Goal: Navigation & Orientation: Understand site structure

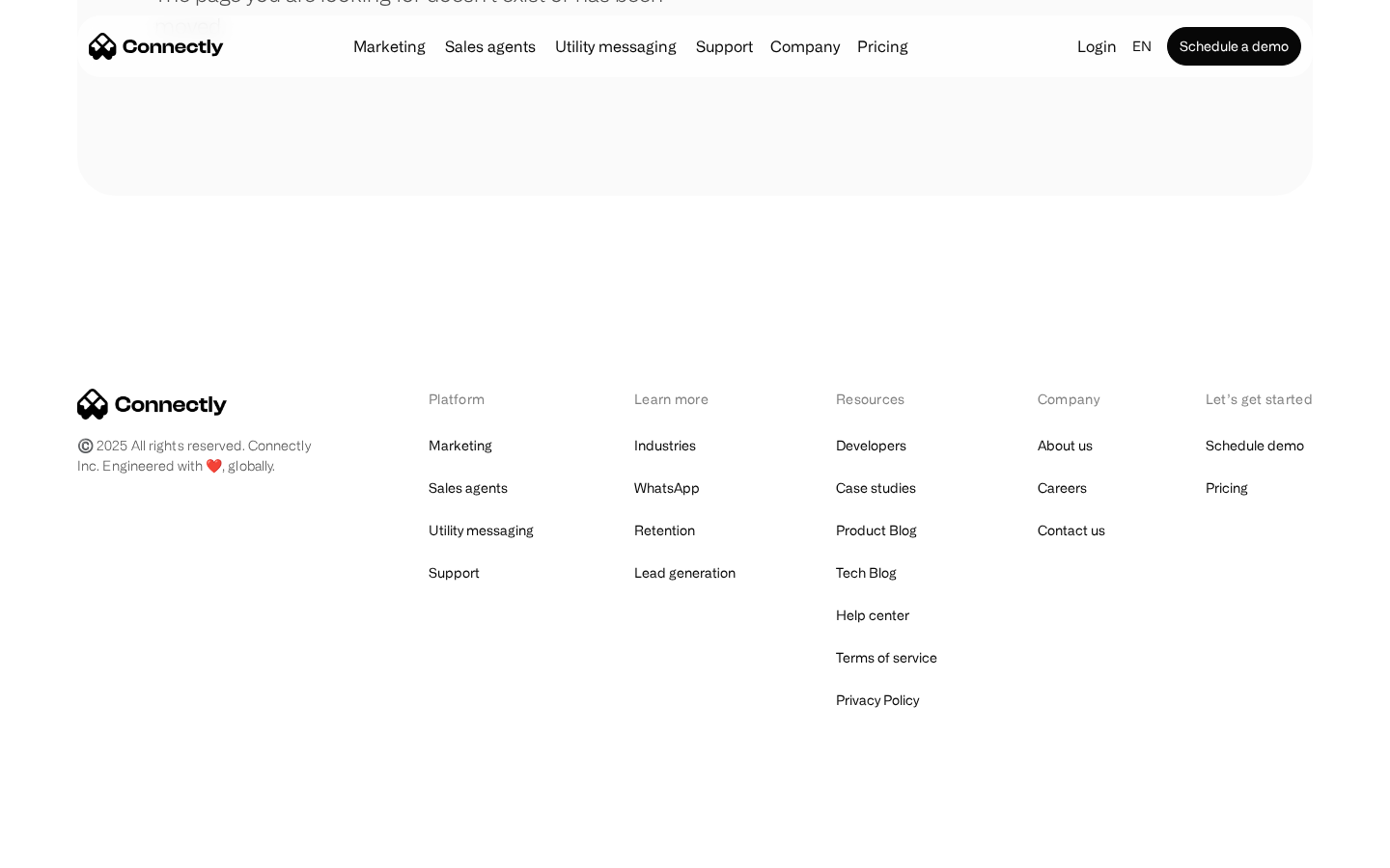
scroll to position [352, 0]
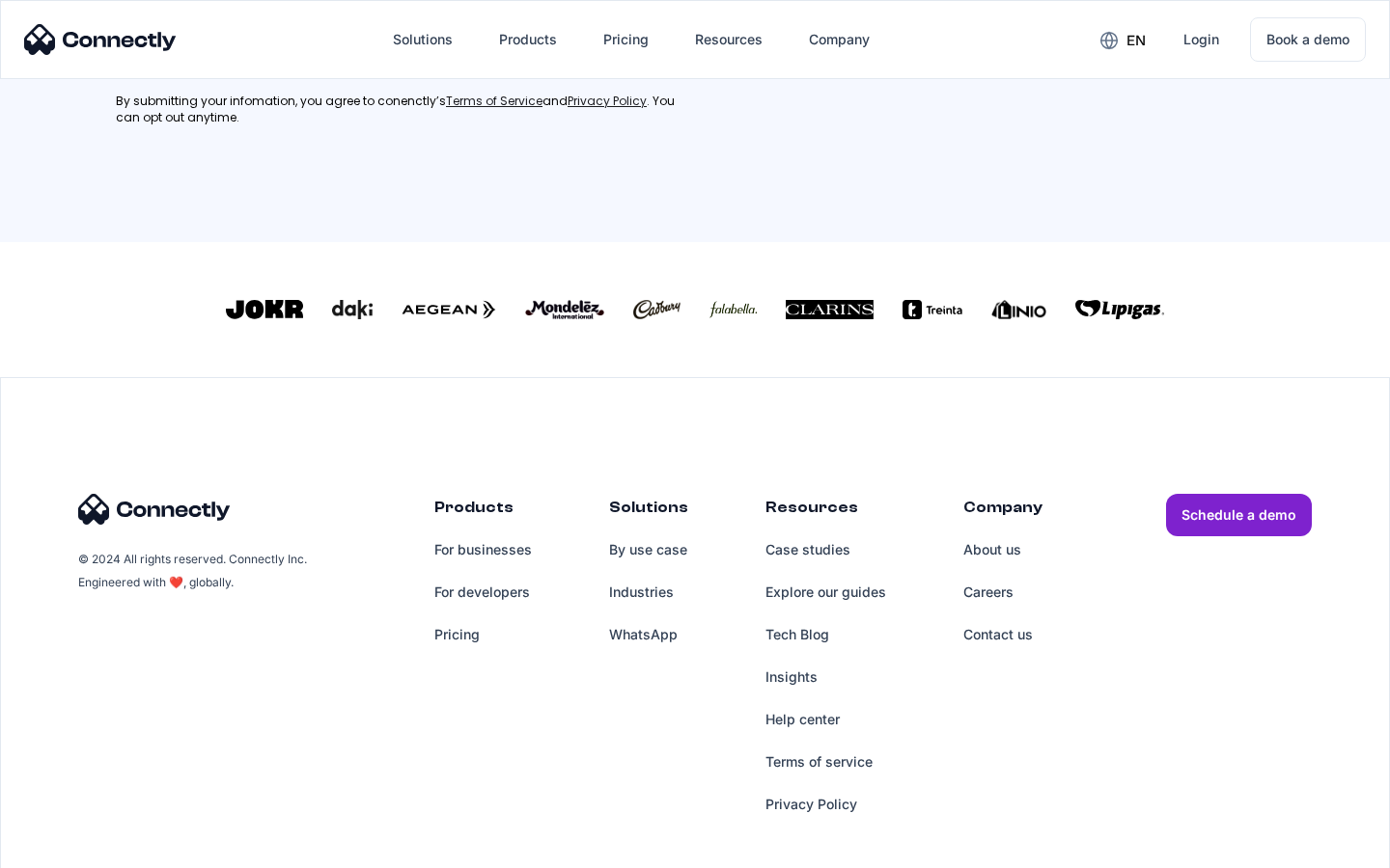
scroll to position [851, 0]
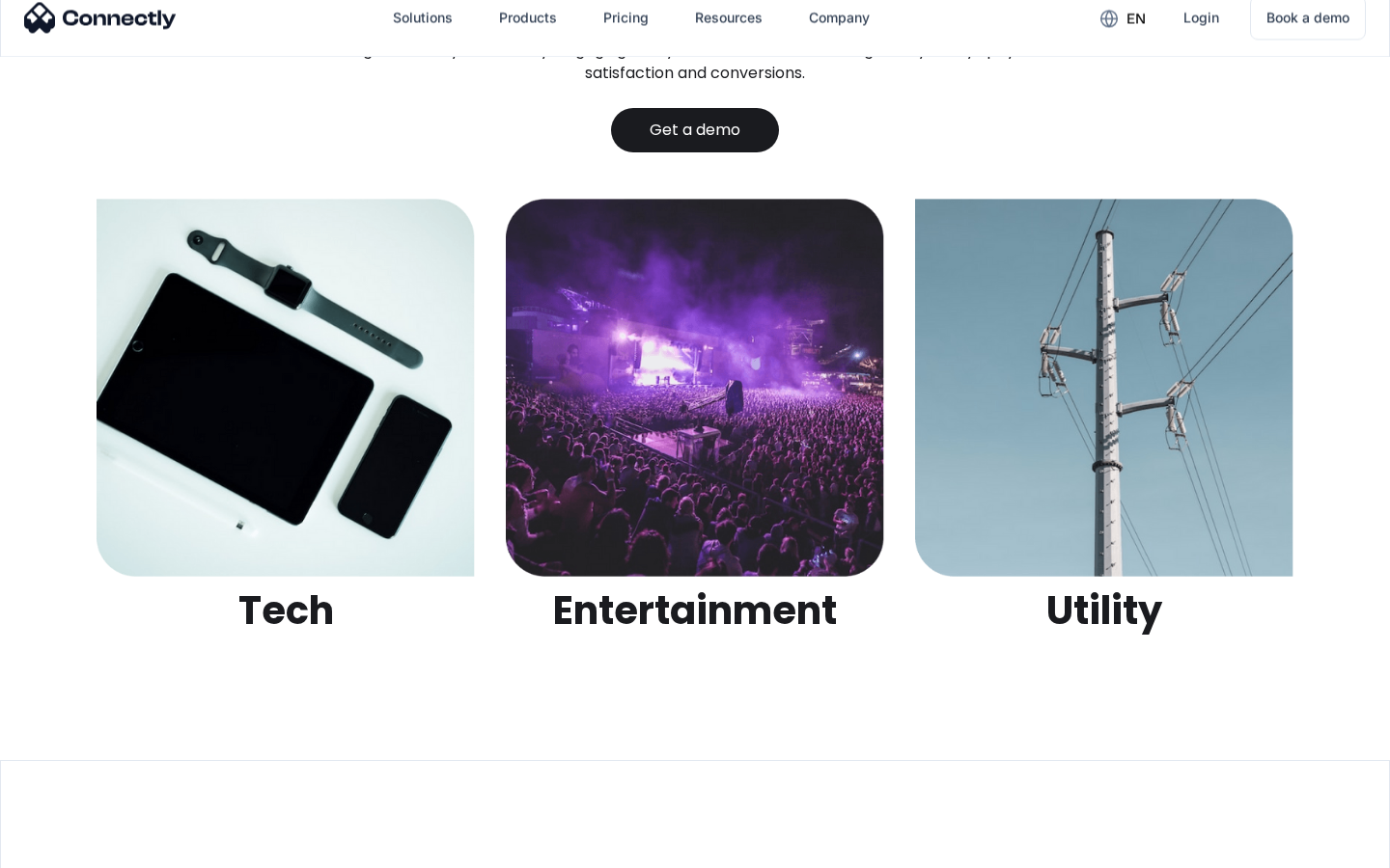
scroll to position [6088, 0]
